Goal: Task Accomplishment & Management: Use online tool/utility

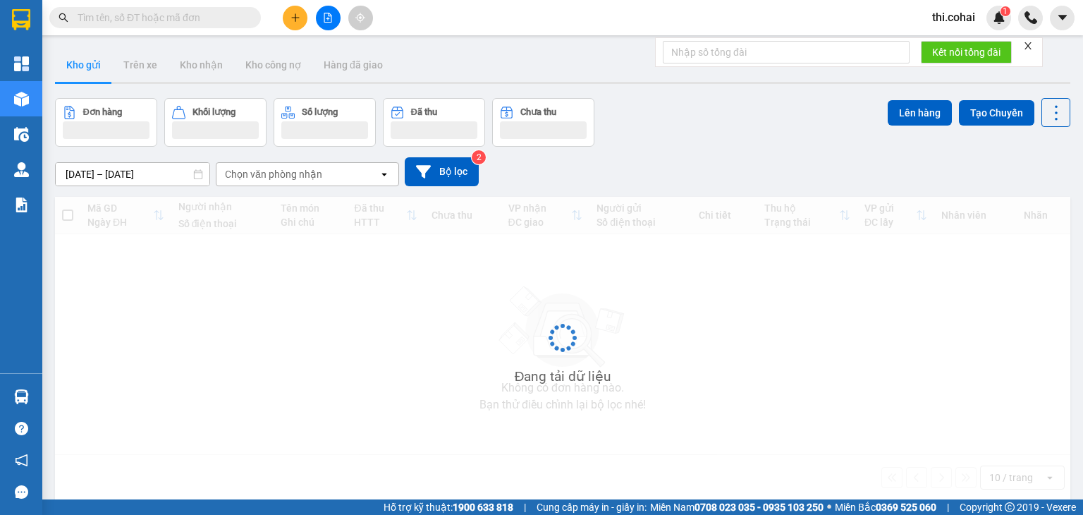
click at [1029, 41] on icon "close" at bounding box center [1028, 46] width 10 height 10
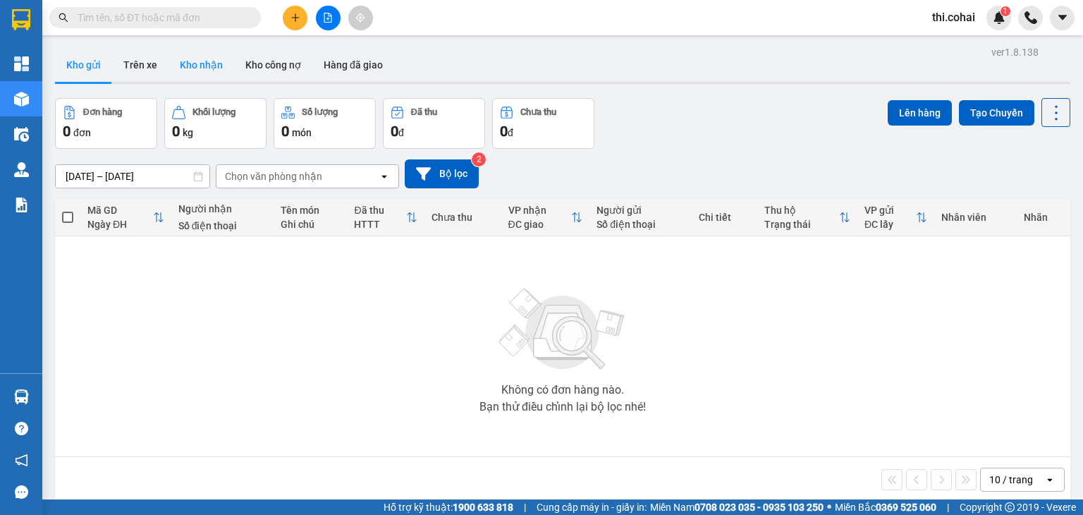
click at [198, 66] on button "Kho nhận" at bounding box center [202, 65] width 66 height 34
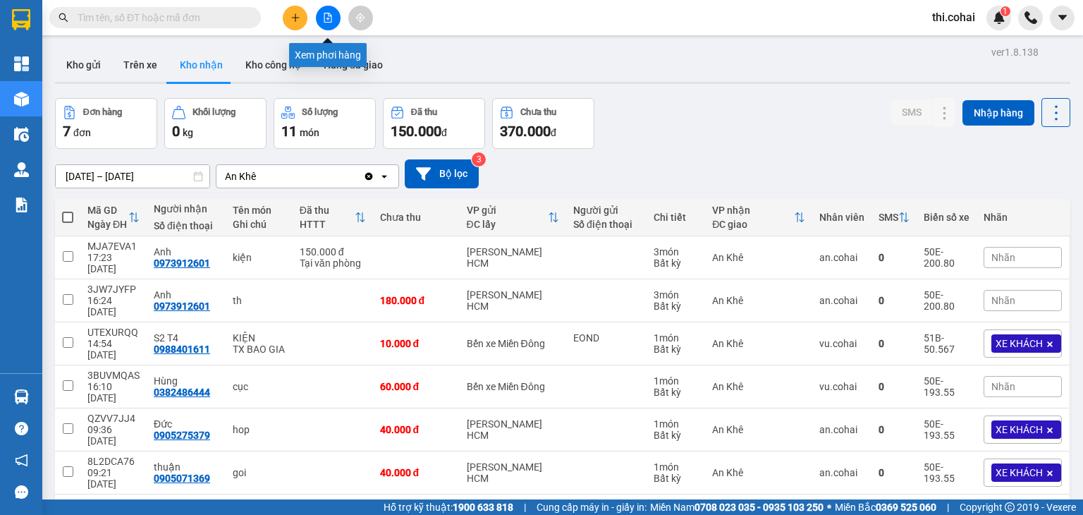
click at [322, 18] on button at bounding box center [328, 18] width 25 height 25
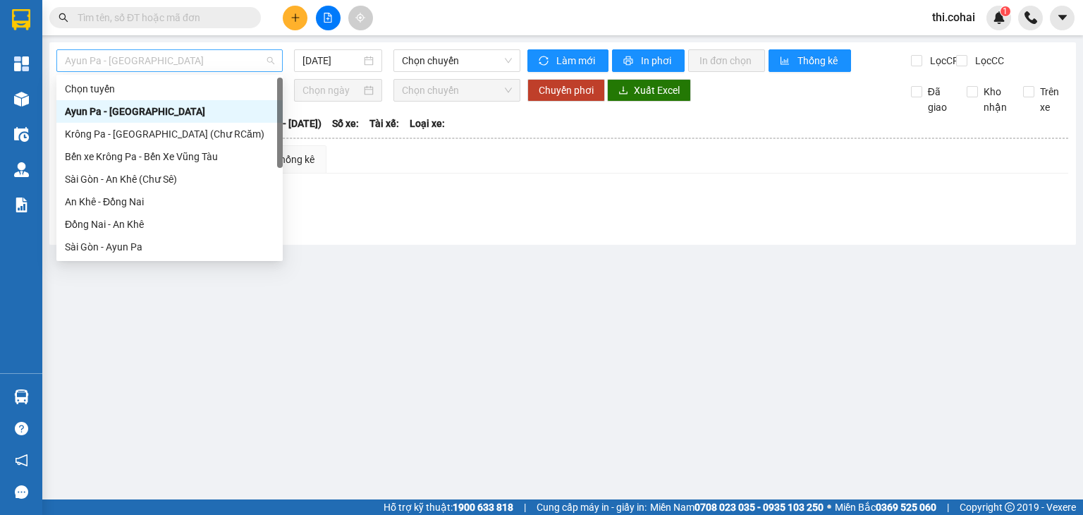
click at [202, 55] on span "Ayun Pa - [GEOGRAPHIC_DATA]" at bounding box center [169, 60] width 209 height 21
click at [116, 226] on div "Đồng Nai - An Khê" at bounding box center [169, 224] width 209 height 16
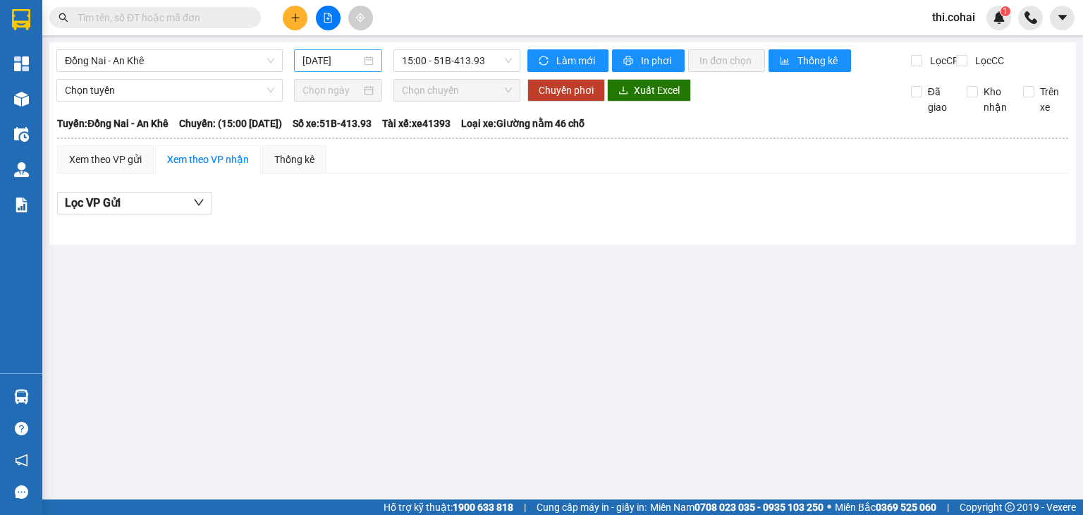
click at [333, 51] on div "[DATE]" at bounding box center [337, 60] width 87 height 23
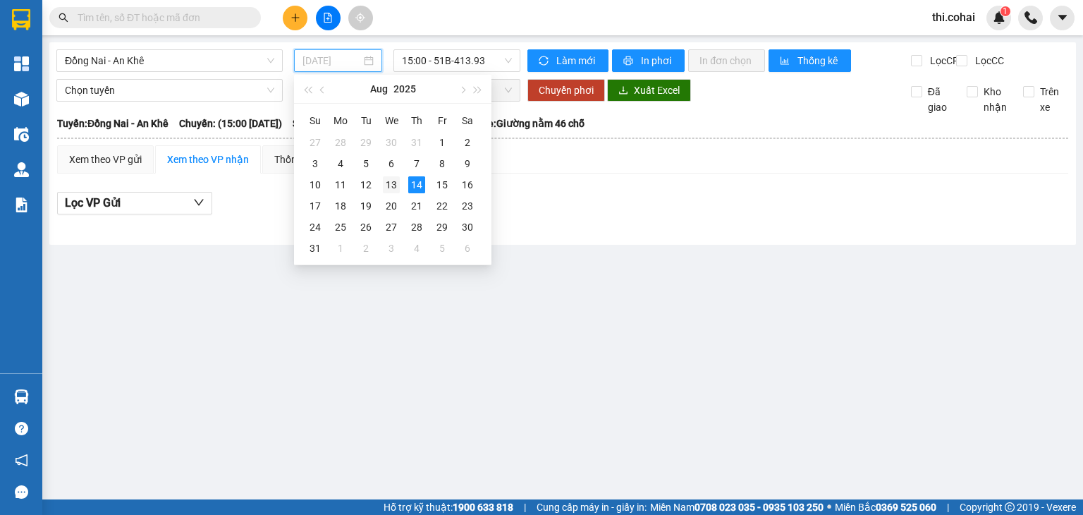
click at [386, 189] on div "13" at bounding box center [391, 184] width 17 height 17
type input "[DATE]"
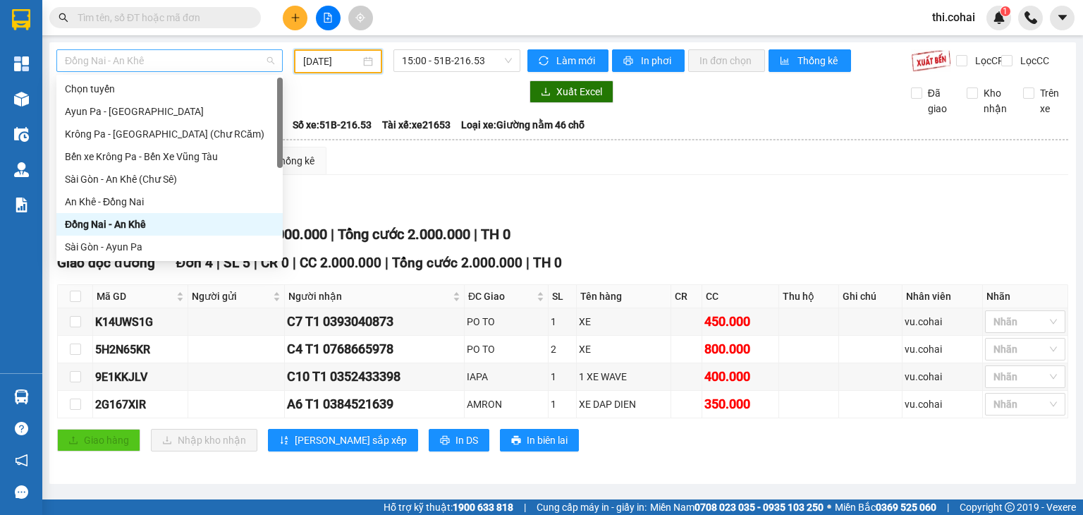
click at [225, 56] on span "Đồng Nai - An Khê" at bounding box center [169, 60] width 209 height 21
click at [140, 184] on div "Sài Gòn - An Khê (Chư Sê)" at bounding box center [169, 179] width 209 height 16
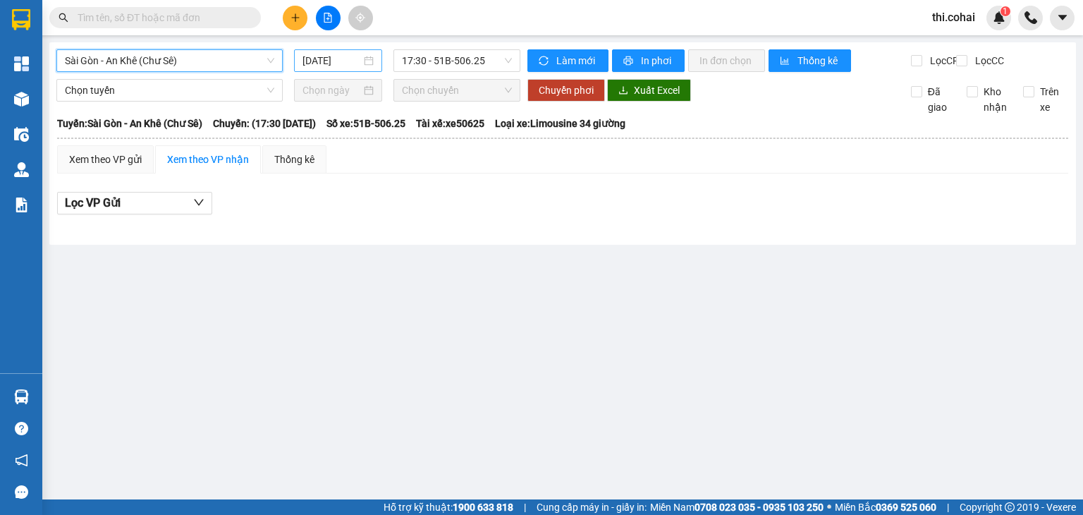
click at [307, 57] on input "[DATE]" at bounding box center [331, 61] width 58 height 16
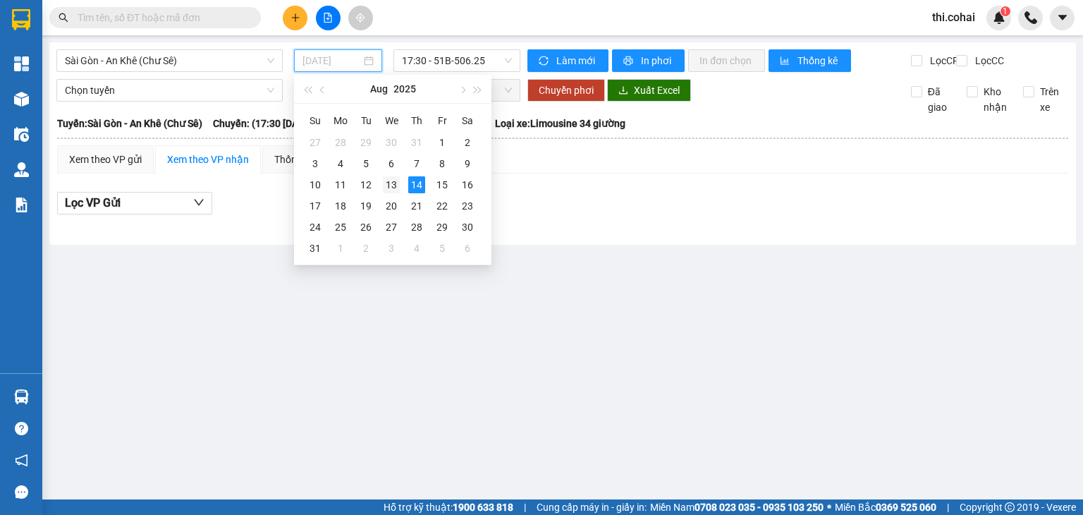
click at [387, 184] on div "13" at bounding box center [391, 184] width 17 height 17
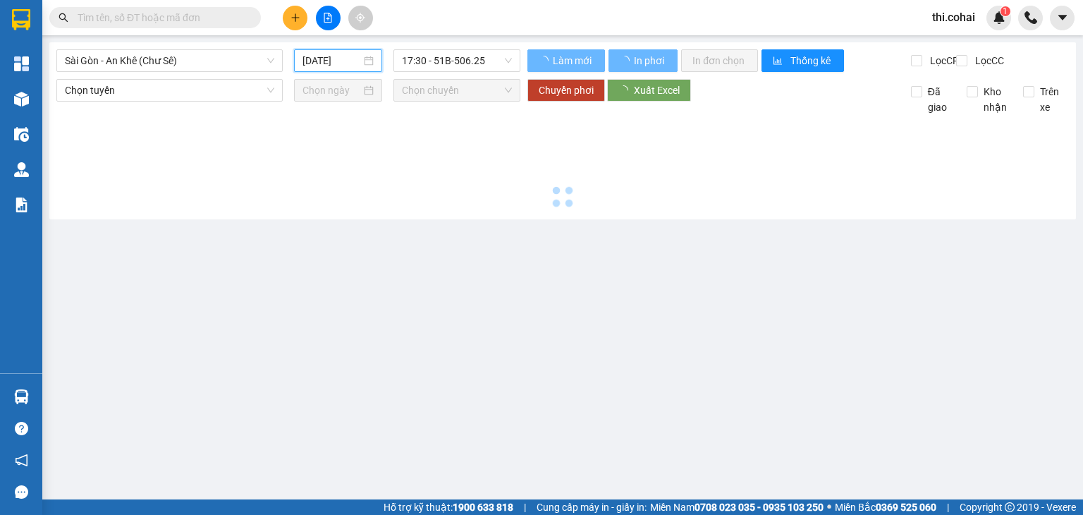
type input "[DATE]"
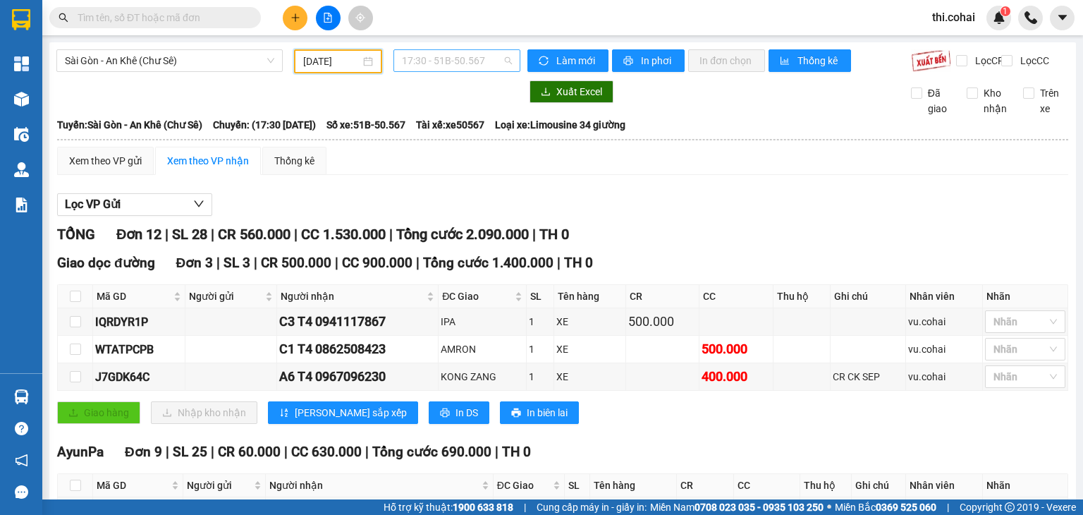
click at [473, 63] on span "17:30 - 51B-50.567" at bounding box center [457, 60] width 111 height 21
click at [456, 135] on div "18:00 - 50E-193.55" at bounding box center [453, 134] width 110 height 16
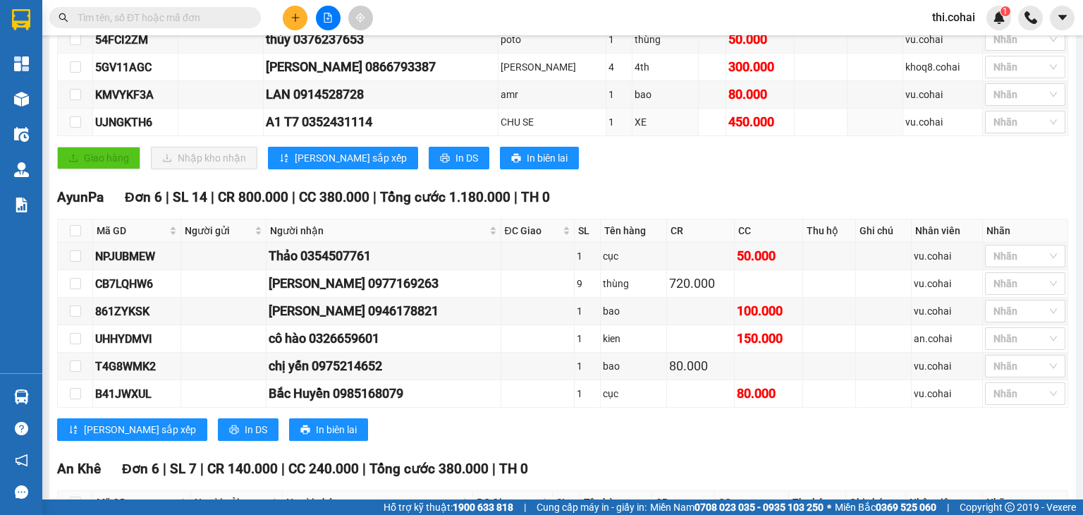
scroll to position [537, 0]
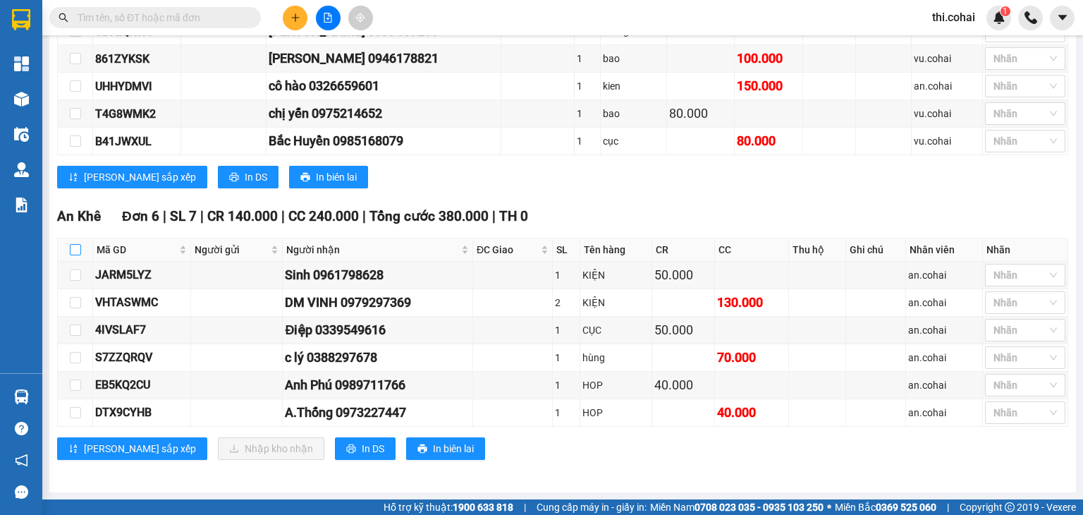
click at [76, 252] on input "checkbox" at bounding box center [75, 249] width 11 height 11
checkbox input "true"
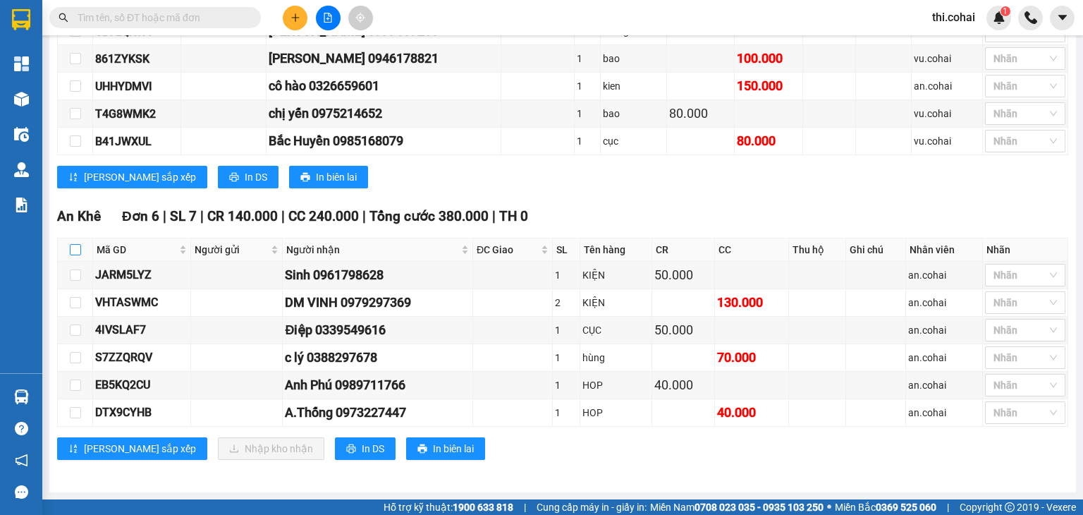
checkbox input "true"
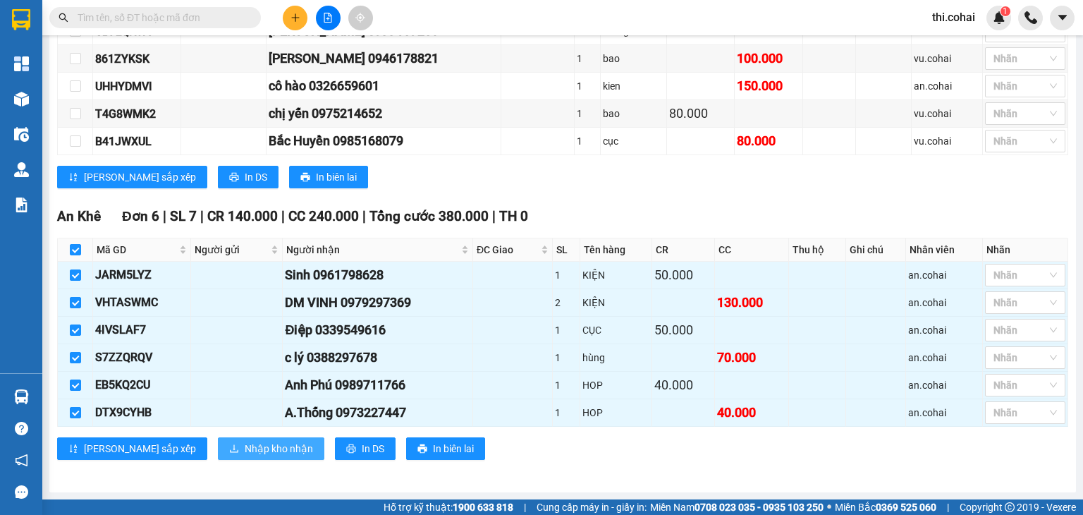
click at [245, 443] on span "Nhập kho nhận" at bounding box center [279, 449] width 68 height 16
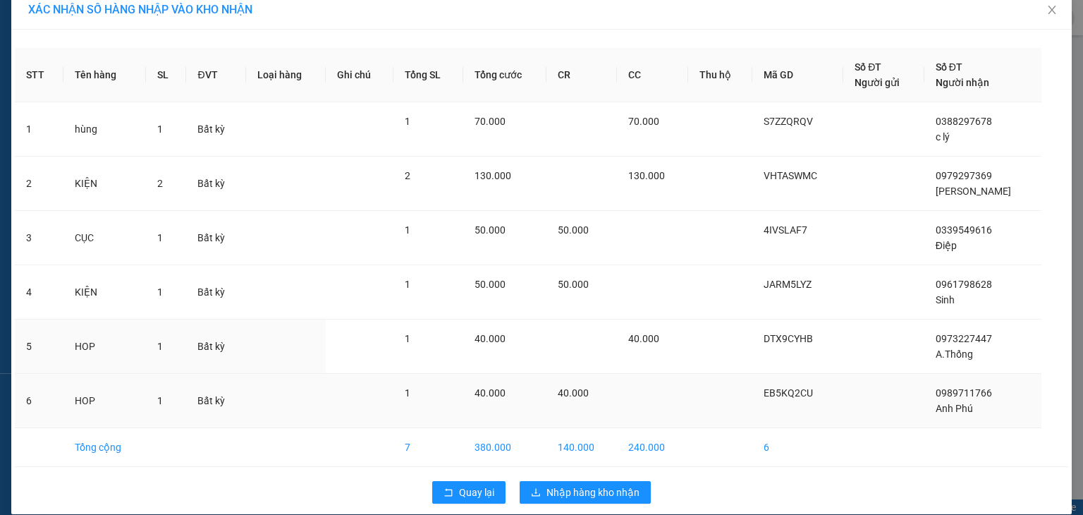
scroll to position [31, 0]
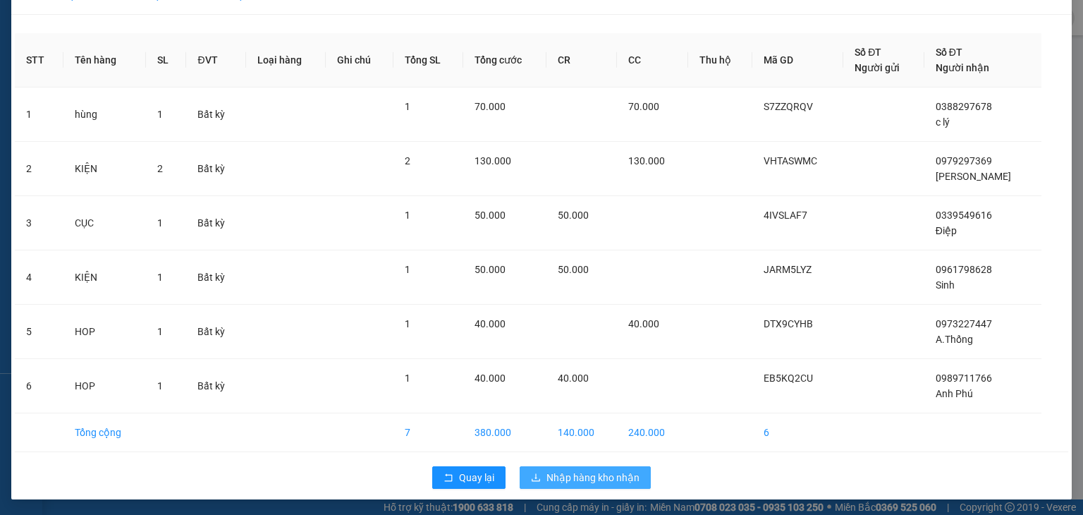
click at [582, 470] on span "Nhập hàng kho nhận" at bounding box center [592, 478] width 93 height 16
